Goal: Task Accomplishment & Management: Use online tool/utility

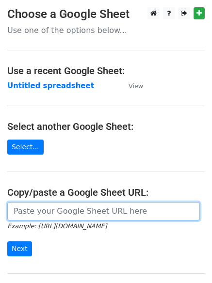
click at [27, 207] on input "url" at bounding box center [103, 211] width 192 height 18
type input "https://docs.google.com/spreadsheets/d/1z057kKdme4G-B9AAUmzJd0KVAWvzw5Bp0Li5gXL…"
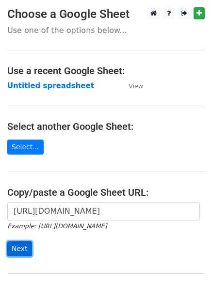
click at [22, 248] on input "Next" at bounding box center [19, 248] width 25 height 15
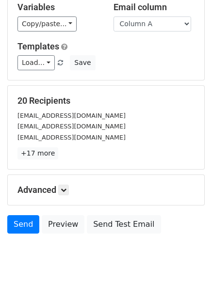
scroll to position [93, 0]
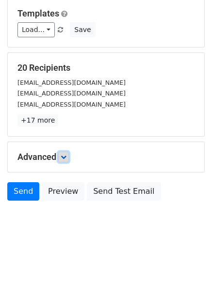
click at [66, 157] on icon at bounding box center [64, 157] width 6 height 6
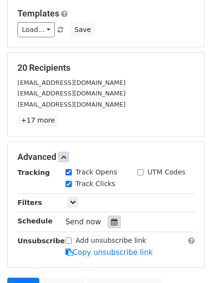
click at [111, 221] on icon at bounding box center [114, 221] width 6 height 7
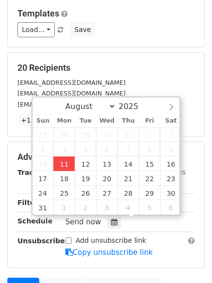
type input "2025-08-11 13:11"
type input "01"
type input "11"
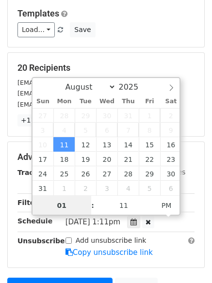
scroll to position [0, 0]
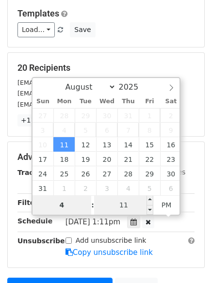
type input "4"
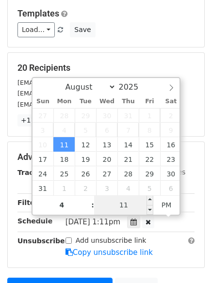
type input "2025-08-11 16:11"
type input "04"
click at [129, 202] on input "11" at bounding box center [123, 204] width 59 height 19
type input "0"
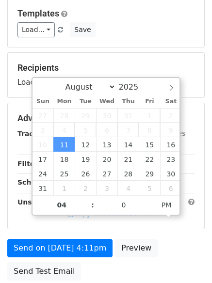
type input "2025-08-11 16:00"
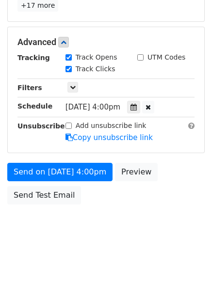
scroll to position [173, 0]
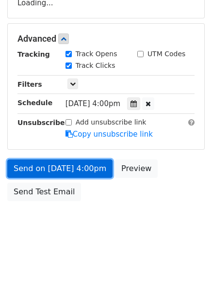
click at [44, 167] on form "Variables Copy/paste... {{Column A}} {{Column B}} {{Column C}} {{Column D}} Ema…" at bounding box center [105, 42] width 197 height 326
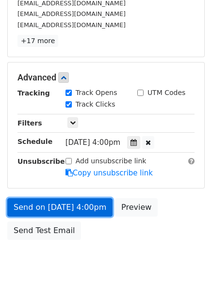
click at [42, 207] on link "Send on Aug 11 at 4:00pm" at bounding box center [59, 207] width 105 height 18
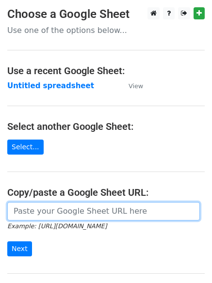
click at [29, 213] on input "url" at bounding box center [103, 211] width 192 height 18
type input "https://docs.google.com/spreadsheets/d/1z057kKdme4G-B9AAUmzJd0KVAWvzw5Bp0Li5gXL…"
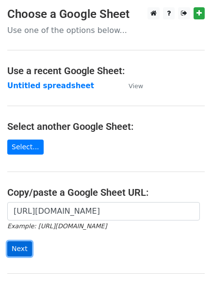
click at [14, 248] on input "Next" at bounding box center [19, 248] width 25 height 15
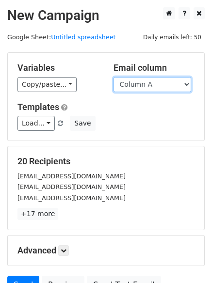
click at [188, 83] on select "Column A Column B Column C Column D" at bounding box center [151, 84] width 77 height 15
select select "Column B"
click at [113, 77] on select "Column A Column B Column C Column D" at bounding box center [151, 84] width 77 height 15
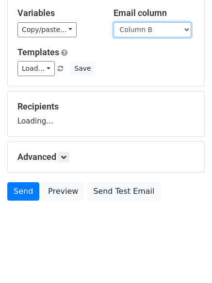
scroll to position [80, 0]
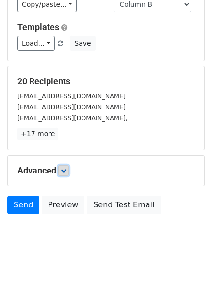
click at [62, 170] on link at bounding box center [63, 170] width 11 height 11
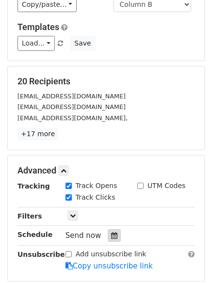
click at [111, 235] on icon at bounding box center [114, 235] width 6 height 7
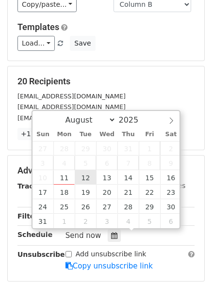
type input "2025-08-12 12:00"
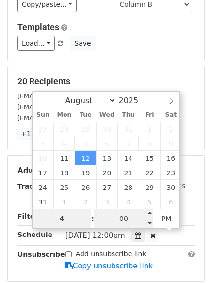
type input "4"
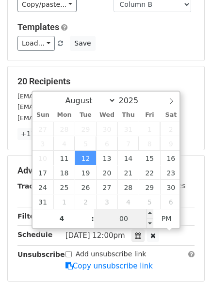
type input "2025-08-12 16:00"
type input "04"
click at [131, 221] on input "00" at bounding box center [123, 218] width 59 height 19
type input "5"
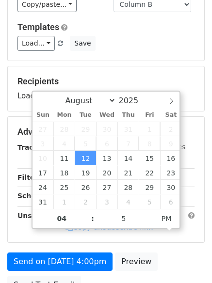
type input "2025-08-12 16:05"
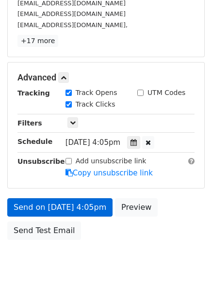
scroll to position [212, 0]
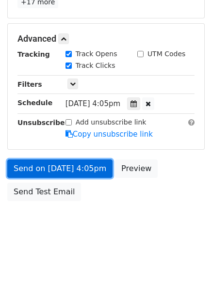
click at [49, 168] on link "Send on Aug 12 at 4:05pm" at bounding box center [59, 168] width 105 height 18
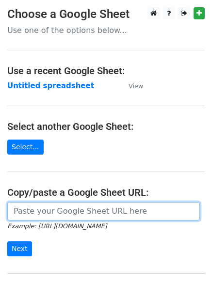
click at [33, 212] on input "url" at bounding box center [103, 211] width 192 height 18
type input "https://docs.google.com/spreadsheets/d/1z057kKdme4G-B9AAUmzJd0KVAWvzw5Bp0Li5gXL…"
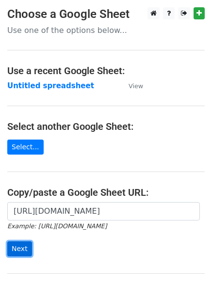
click at [16, 251] on input "Next" at bounding box center [19, 248] width 25 height 15
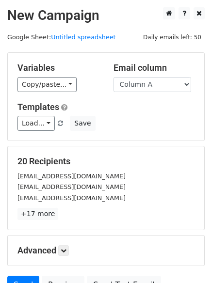
click at [186, 82] on select "Column A Column B Column C Column D" at bounding box center [151, 84] width 77 height 15
click at [186, 83] on select "Column A Column B Column C Column D" at bounding box center [151, 84] width 77 height 15
select select "Column C"
click at [113, 77] on select "Column A Column B Column C Column D" at bounding box center [151, 84] width 77 height 15
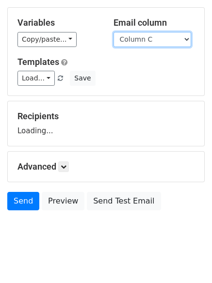
scroll to position [55, 0]
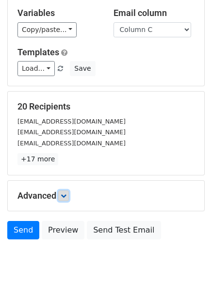
click at [66, 193] on icon at bounding box center [64, 196] width 6 height 6
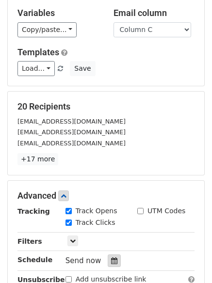
click at [111, 258] on icon at bounding box center [114, 260] width 6 height 7
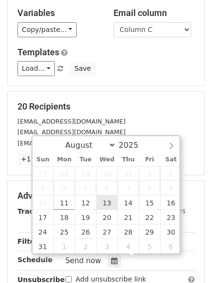
type input "[DATE] 12:00"
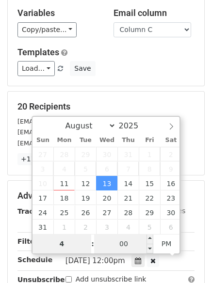
type input "4"
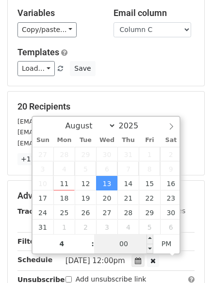
type input "[DATE] 16:00"
type input "04"
click at [122, 241] on input "00" at bounding box center [123, 243] width 59 height 19
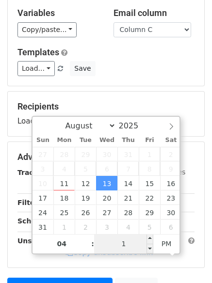
type input "10"
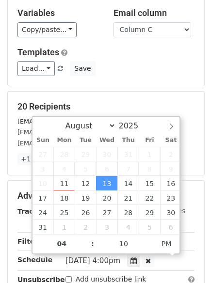
type input "[DATE] 16:10"
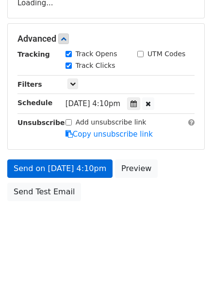
scroll to position [212, 0]
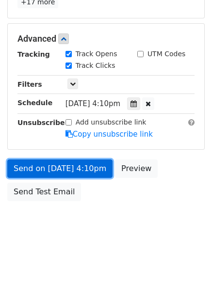
click at [48, 167] on link "Send on [DATE] 4:10pm" at bounding box center [59, 168] width 105 height 18
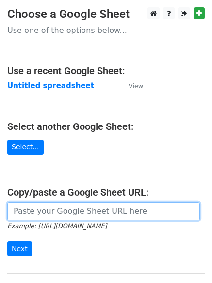
click at [77, 213] on input "url" at bounding box center [103, 211] width 192 height 18
type input "https://docs.google.com/spreadsheets/d/1z057kKdme4G-B9AAUmzJd0KVAWvzw5Bp0Li5gXL…"
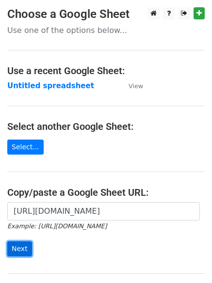
click at [16, 246] on input "Next" at bounding box center [19, 248] width 25 height 15
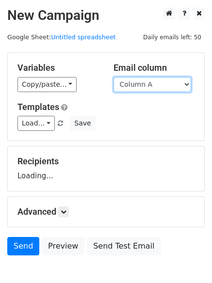
click at [189, 84] on select "Column A Column B Column C Column D" at bounding box center [151, 84] width 77 height 15
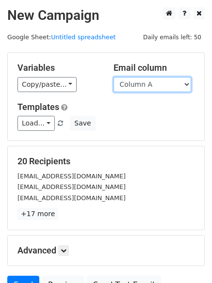
click at [184, 83] on select "Column A Column B Column C Column D" at bounding box center [151, 84] width 77 height 15
select select "Column D"
click at [113, 77] on select "Column A Column B Column C Column D" at bounding box center [151, 84] width 77 height 15
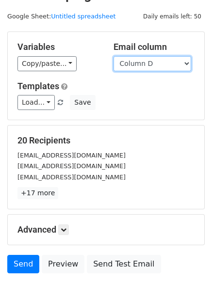
scroll to position [55, 0]
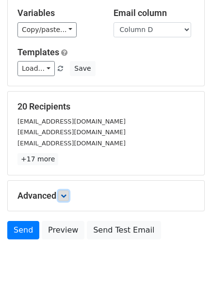
click at [63, 194] on icon at bounding box center [64, 196] width 6 height 6
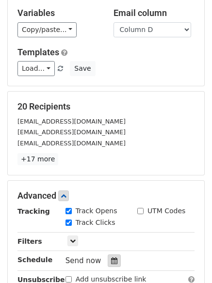
click at [108, 257] on div at bounding box center [114, 260] width 13 height 13
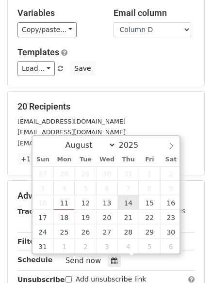
type input "[DATE] 12:00"
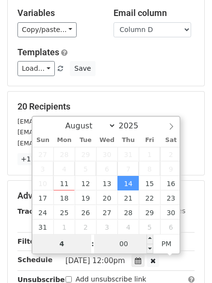
type input "4"
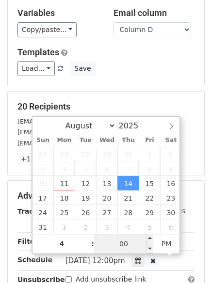
type input "[DATE] 16:00"
type input "04"
click at [125, 240] on input "00" at bounding box center [123, 243] width 59 height 19
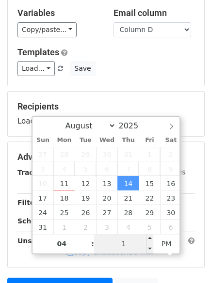
type input "15"
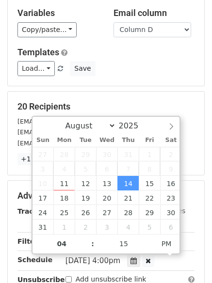
type input "[DATE] 16:15"
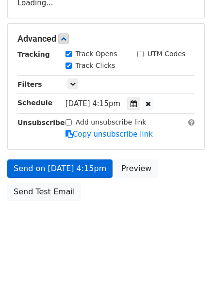
scroll to position [212, 0]
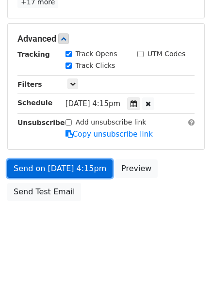
click at [42, 169] on link "Send on [DATE] 4:15pm" at bounding box center [59, 168] width 105 height 18
